Goal: Task Accomplishment & Management: Use online tool/utility

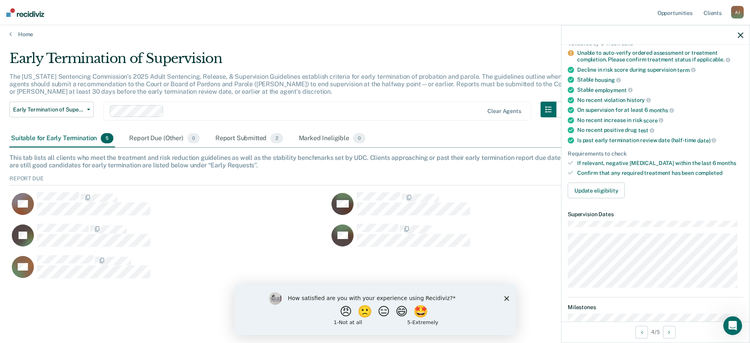
scroll to position [131, 0]
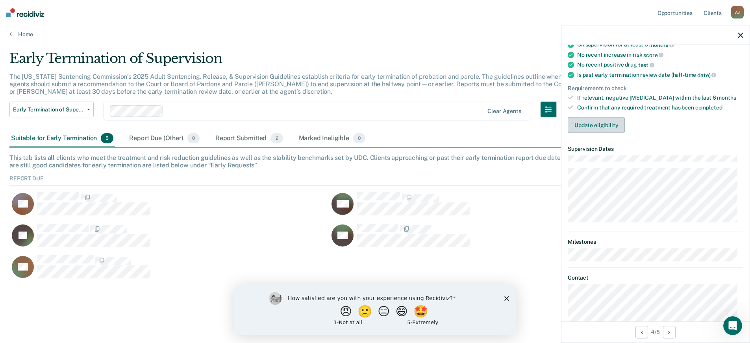
click at [618, 126] on button "Update eligibility" at bounding box center [596, 125] width 57 height 16
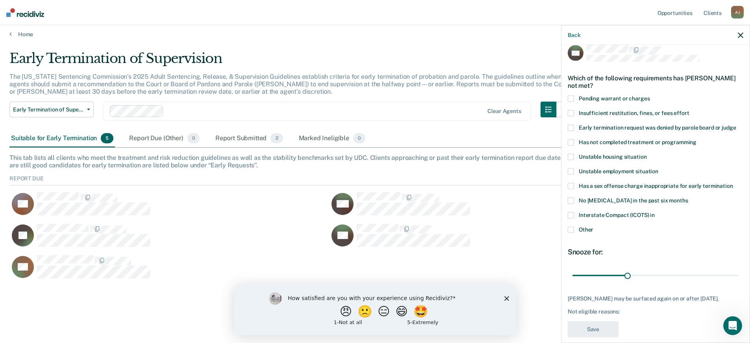
scroll to position [19, 0]
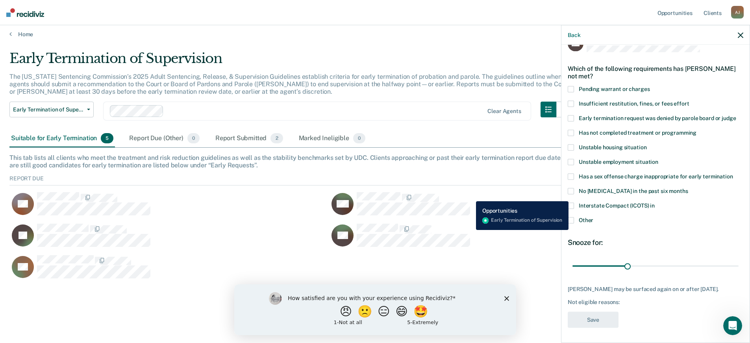
click at [470, 195] on div "CaseloadOpportunityCell-258478" at bounding box center [413, 197] width 113 height 10
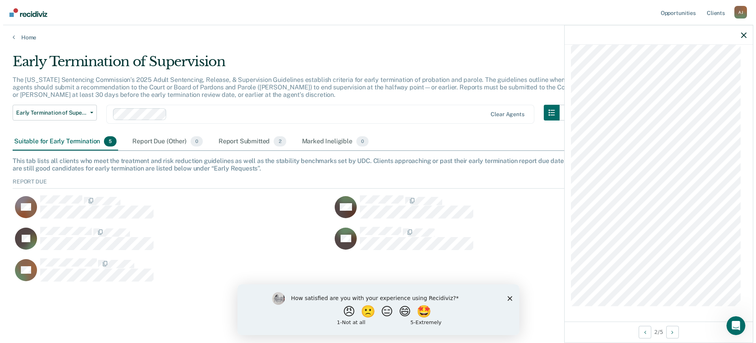
scroll to position [0, 0]
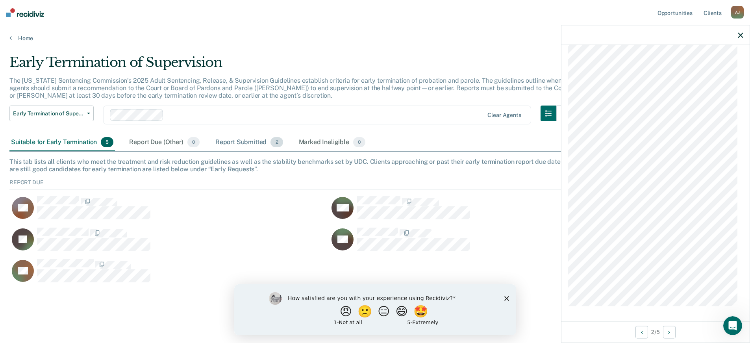
click at [259, 137] on div "Report Submitted 2" at bounding box center [249, 142] width 71 height 17
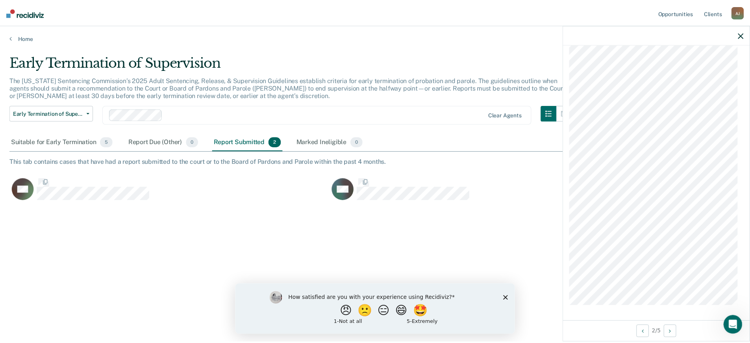
scroll to position [224, 731]
click at [81, 144] on div "Suitable for Early Termination 5" at bounding box center [62, 142] width 106 height 17
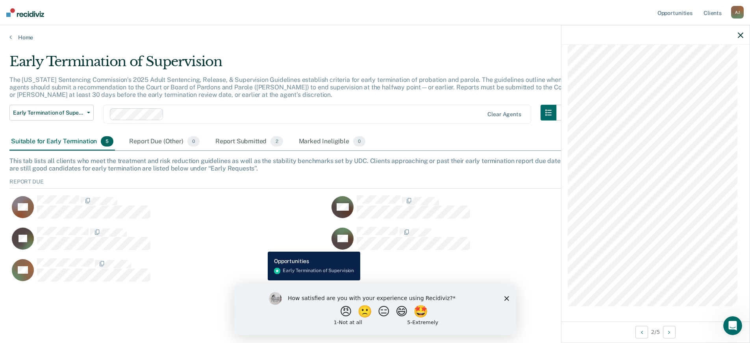
scroll to position [0, 0]
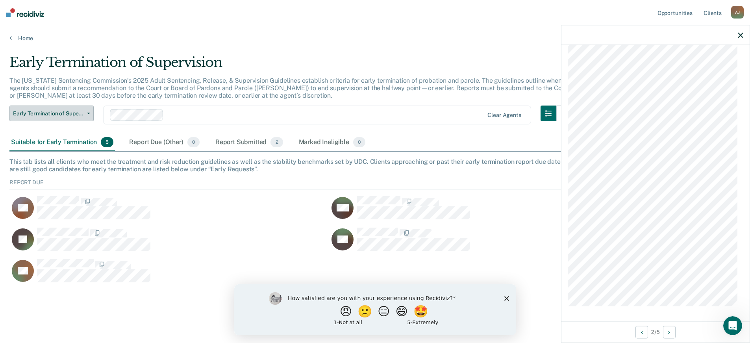
click at [91, 117] on button "Early Termination of Supervision" at bounding box center [51, 114] width 84 height 16
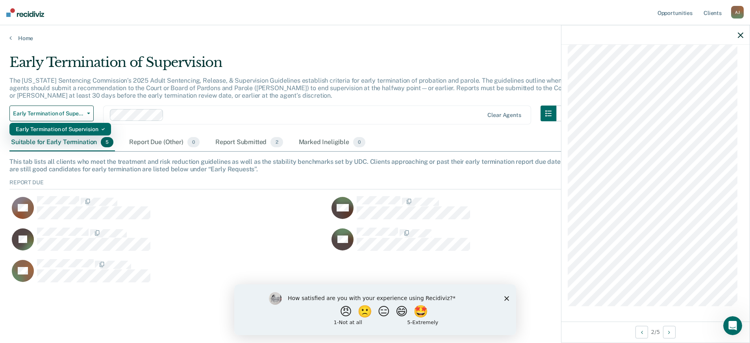
click at [92, 132] on div "Early Termination of Supervision" at bounding box center [60, 129] width 89 height 13
